Goal: Check status: Check status

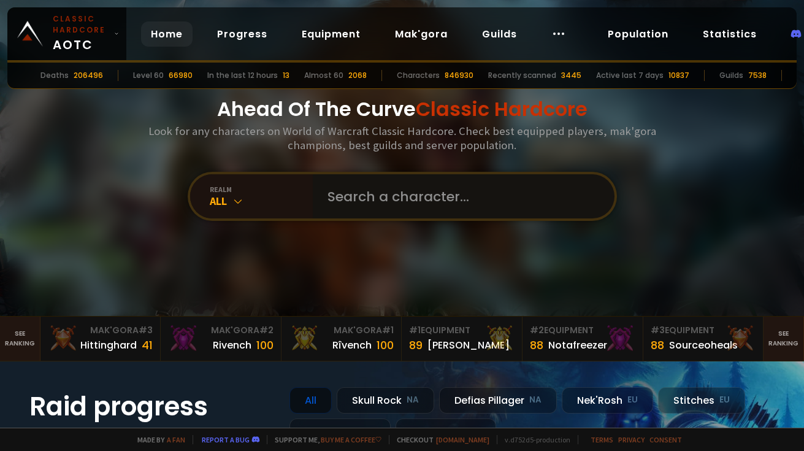
click at [399, 197] on input "text" at bounding box center [460, 196] width 280 height 44
type input "veloci"
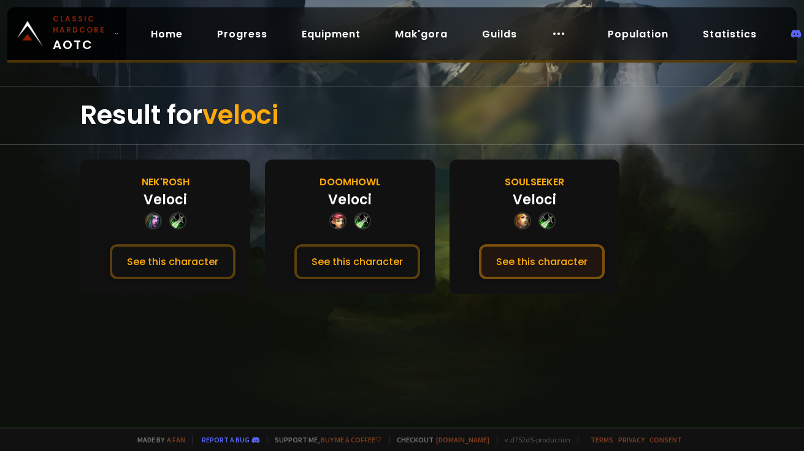
click at [520, 264] on button "See this character" at bounding box center [542, 261] width 126 height 35
